Goal: Subscribe to service/newsletter

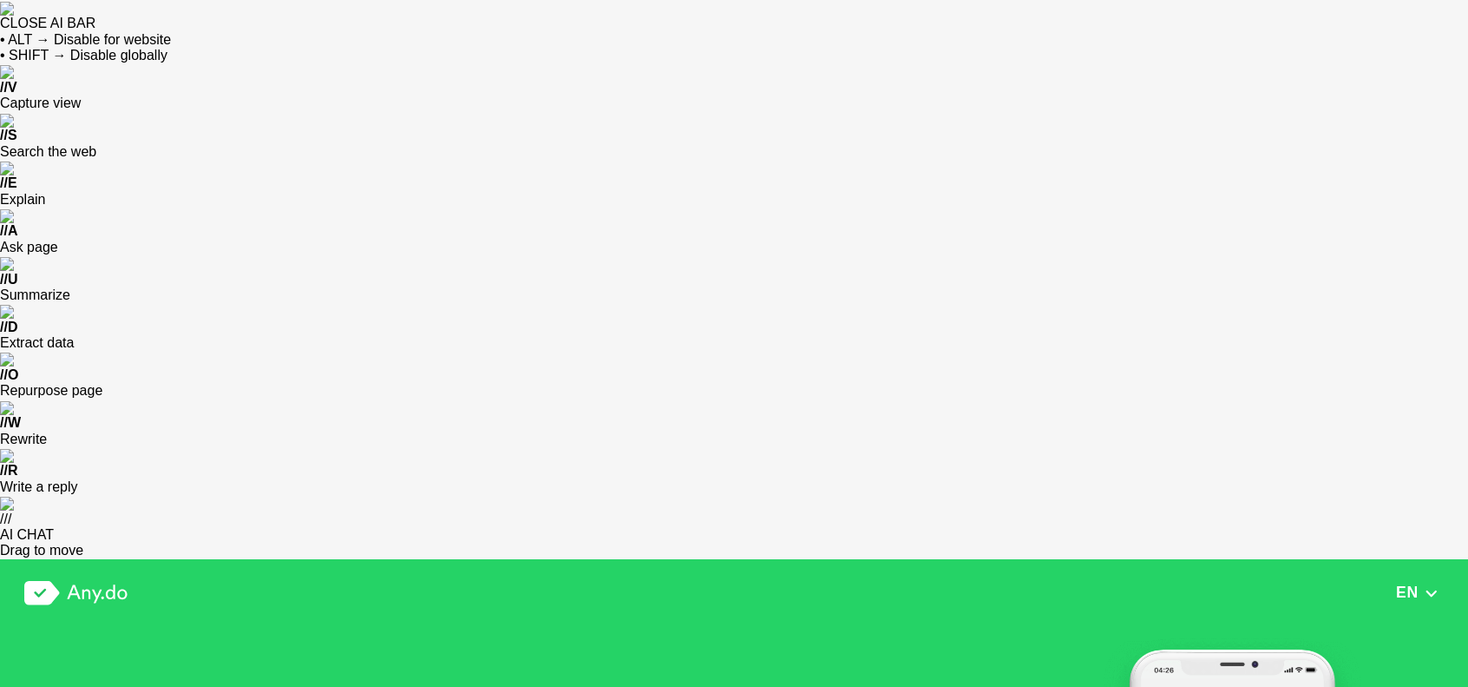
click at [50, 581] on img at bounding box center [75, 593] width 103 height 24
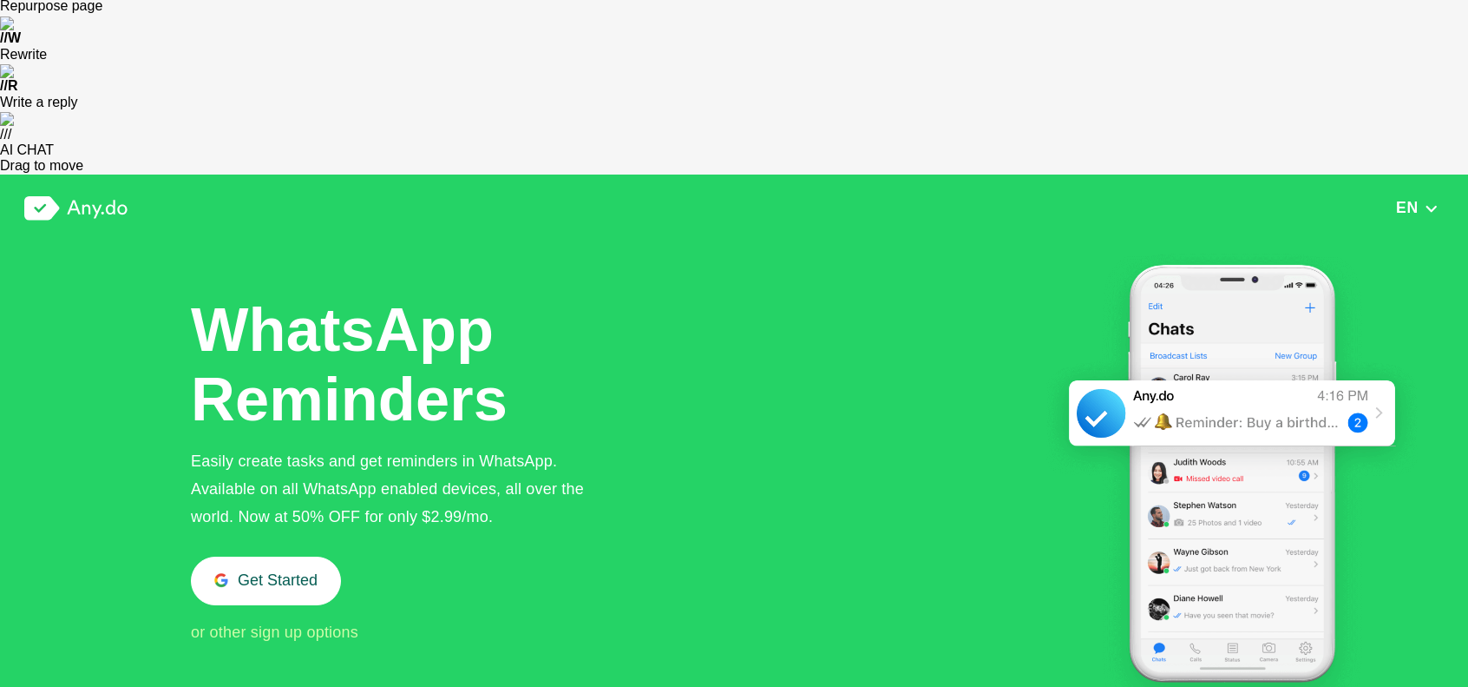
scroll to position [463, 0]
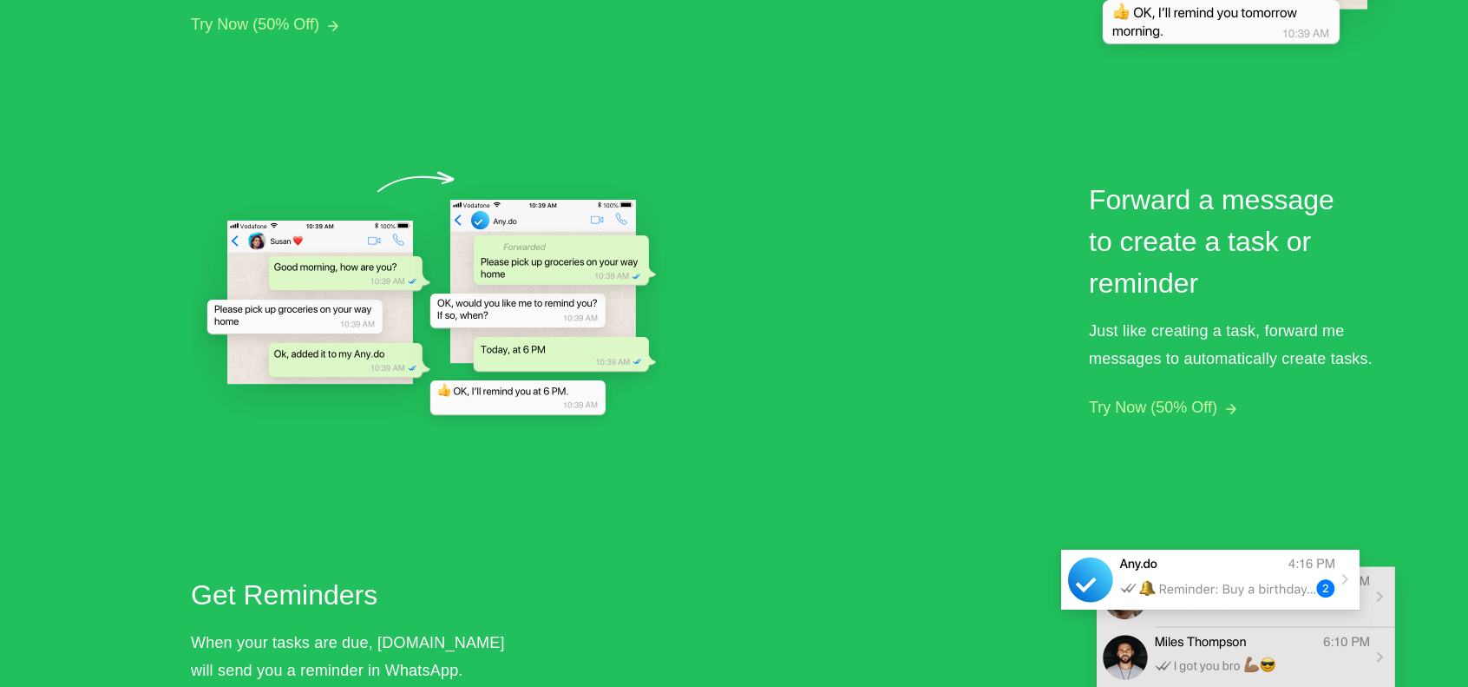
scroll to position [1731, 0]
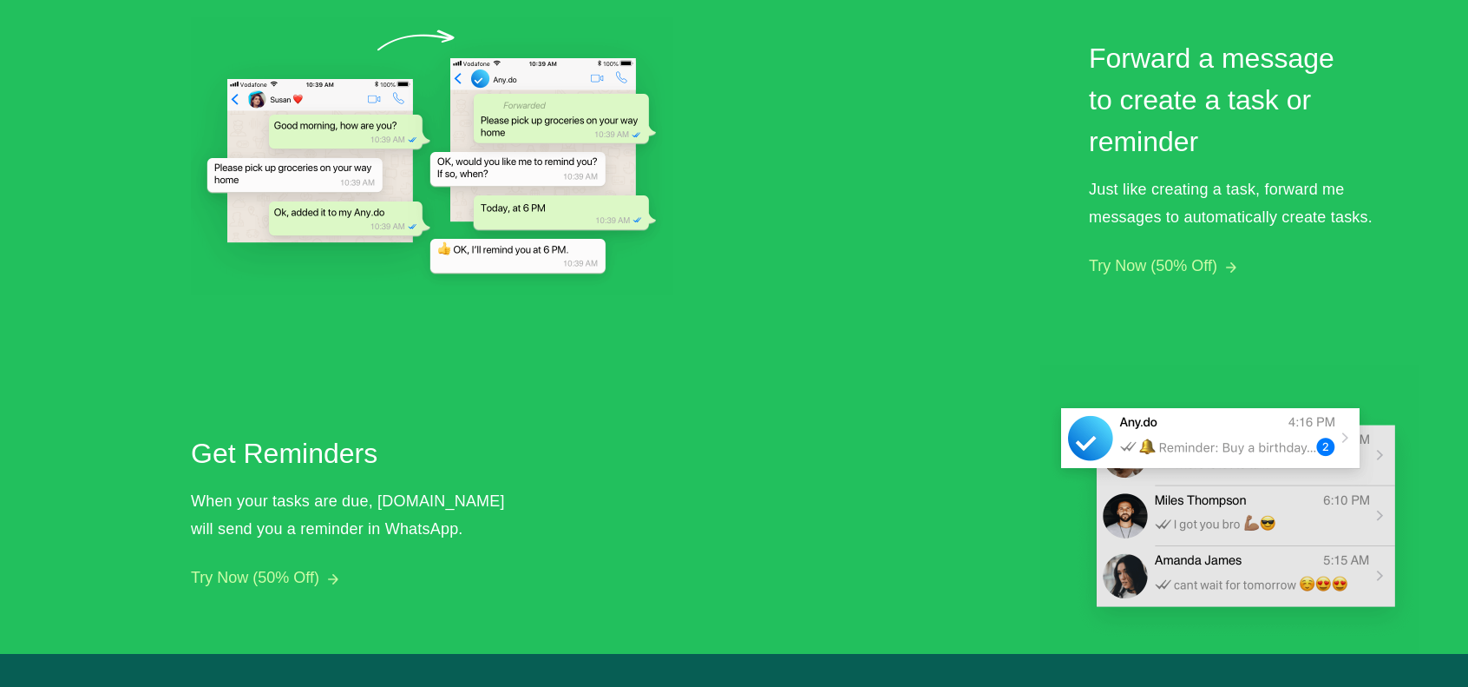
scroll to position [2081, 0]
